Goal: Find contact information: Find contact information

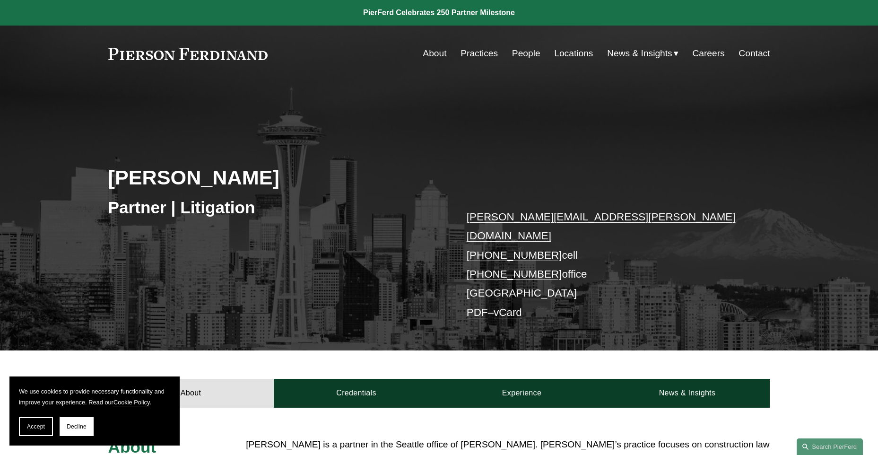
click at [576, 52] on link "Locations" at bounding box center [573, 53] width 39 height 18
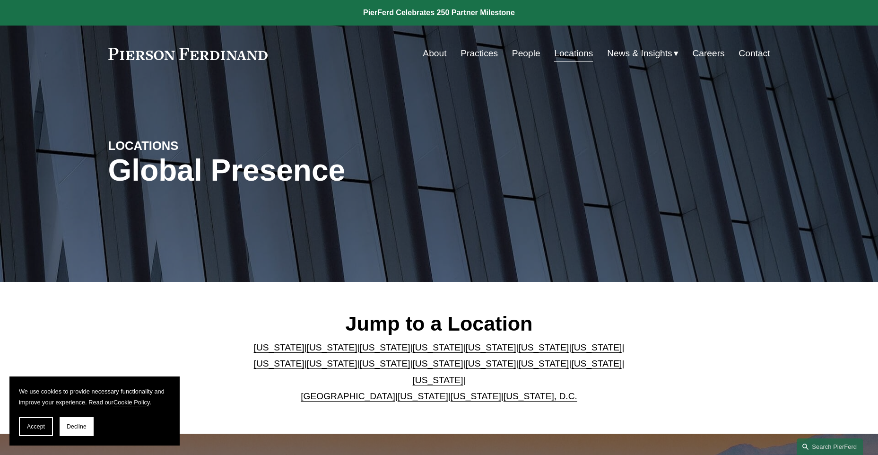
click at [468, 391] on link "[US_STATE]" at bounding box center [476, 396] width 51 height 10
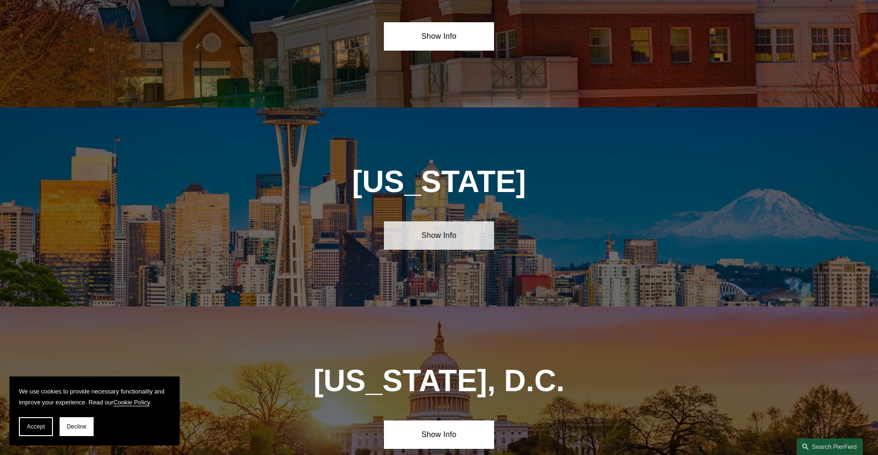
click at [439, 221] on link "Show Info" at bounding box center [439, 235] width 110 height 28
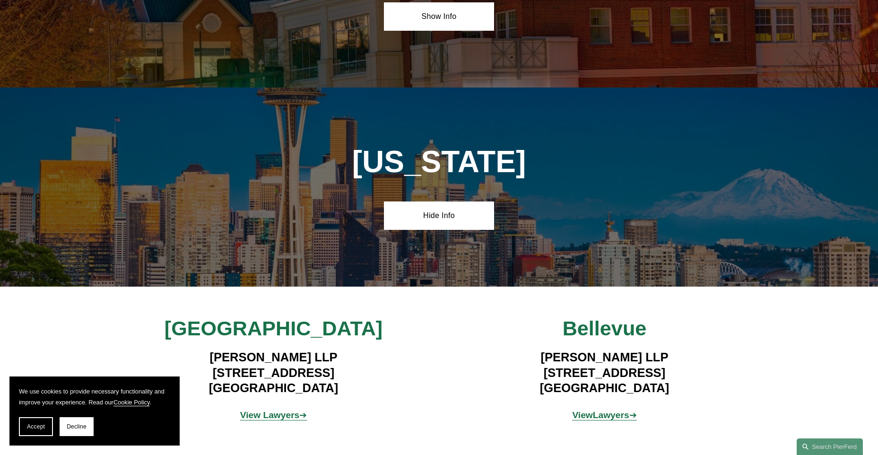
scroll to position [3980, 0]
